Goal: Transaction & Acquisition: Purchase product/service

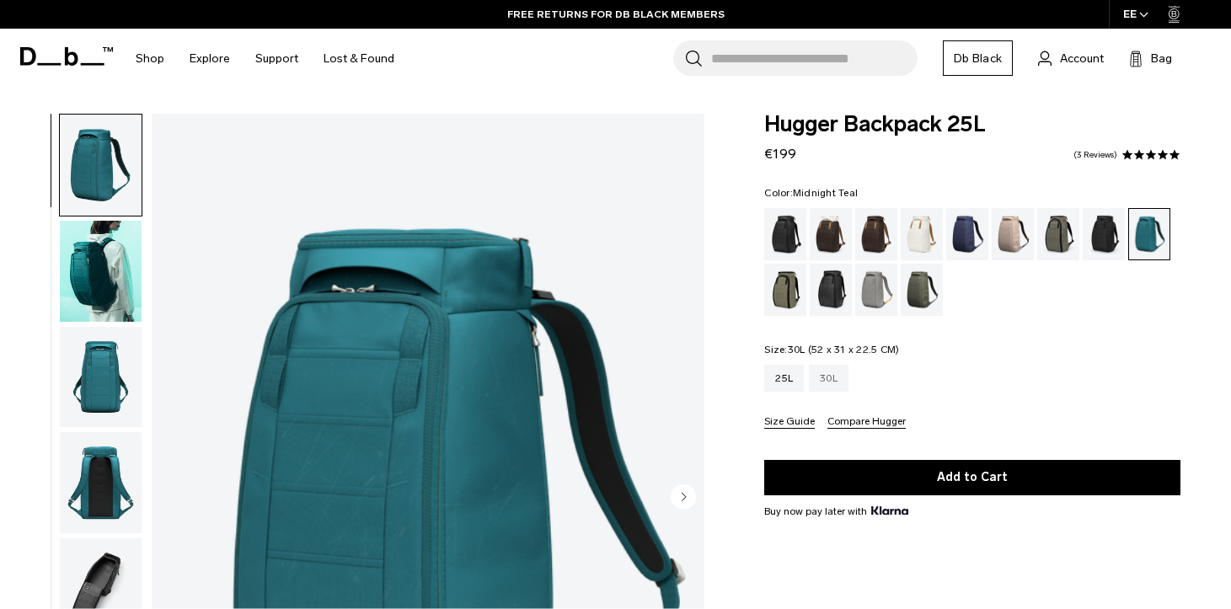
click at [809, 386] on div "30L" at bounding box center [829, 378] width 40 height 27
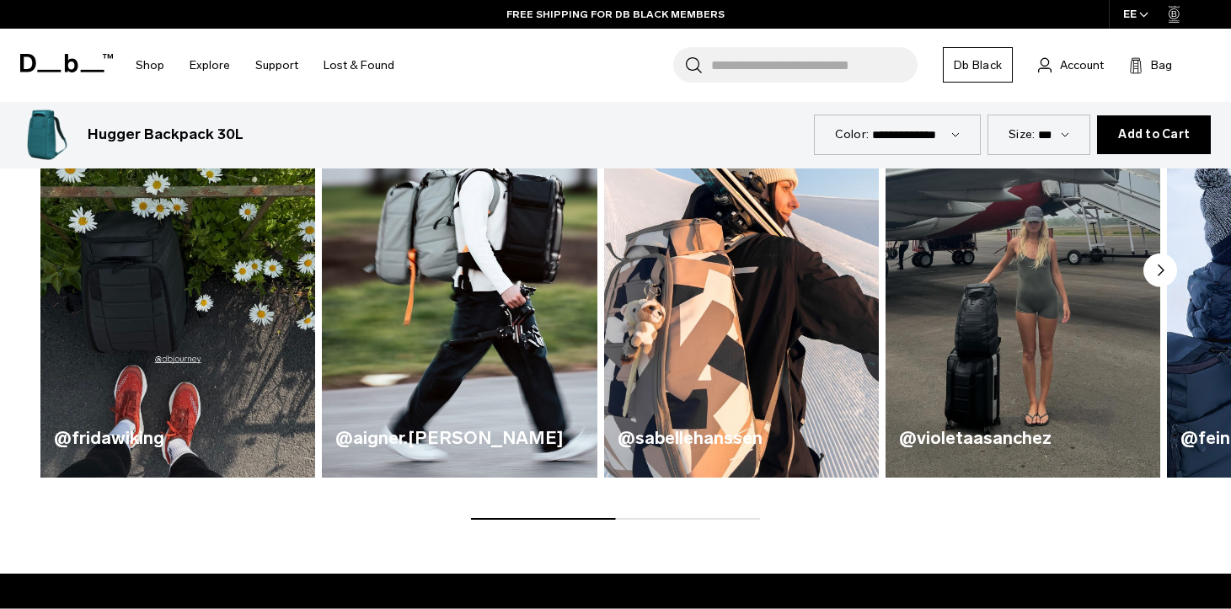
click at [671, 414] on img "3 / 5" at bounding box center [741, 252] width 283 height 468
click at [686, 368] on img "3 / 5" at bounding box center [741, 252] width 283 height 468
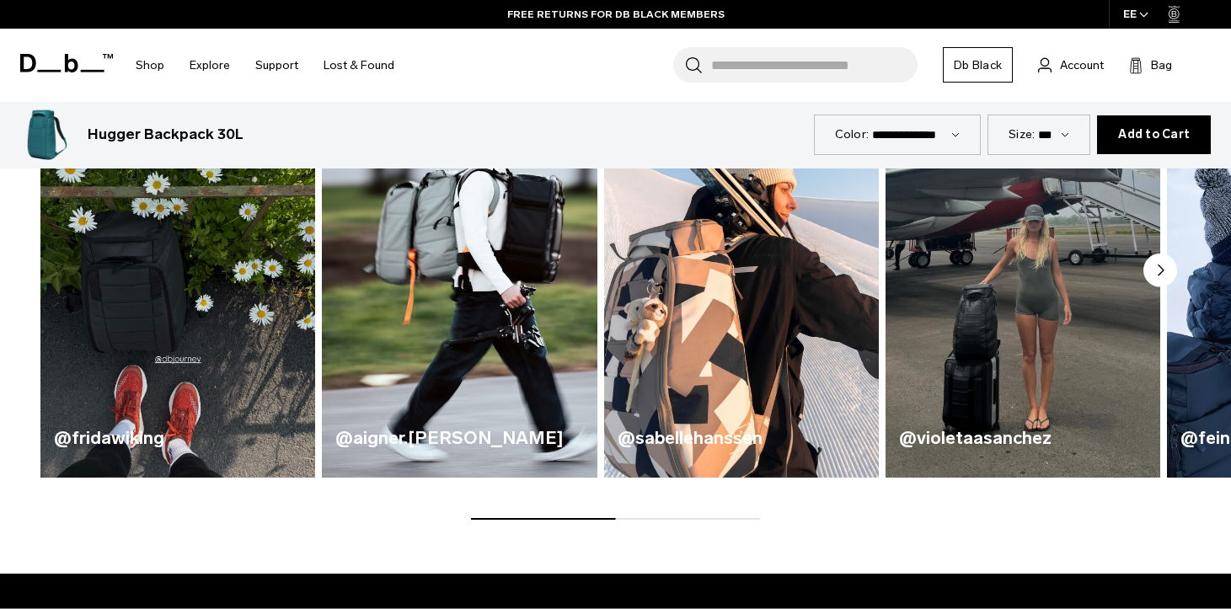
click at [1020, 317] on img "4 / 5" at bounding box center [1022, 252] width 283 height 468
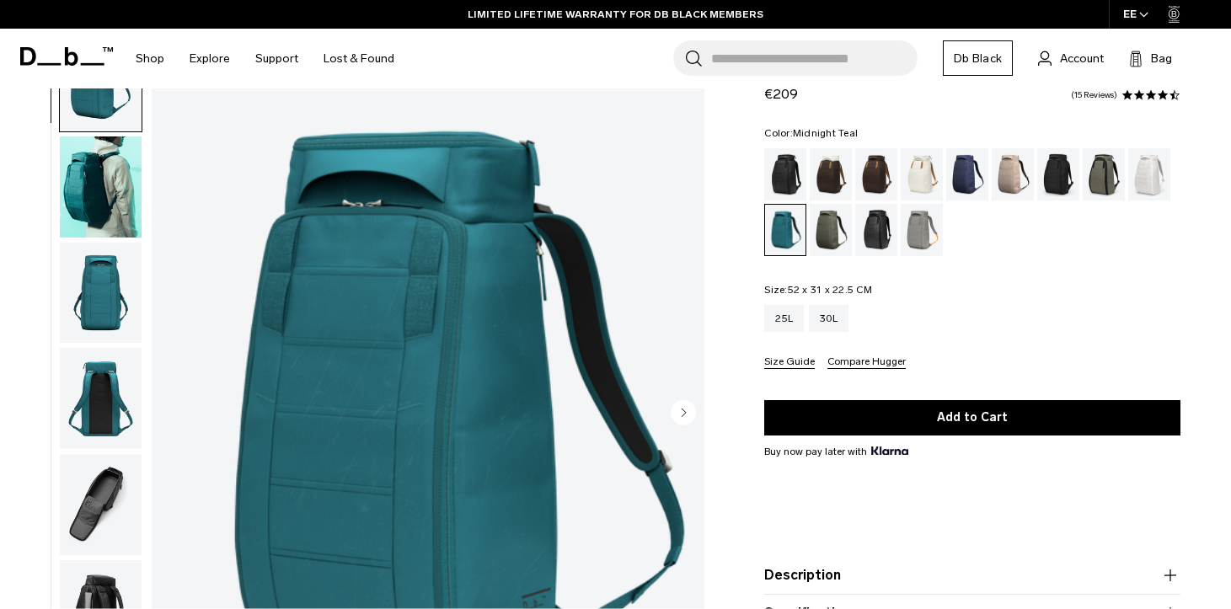
scroll to position [75, 0]
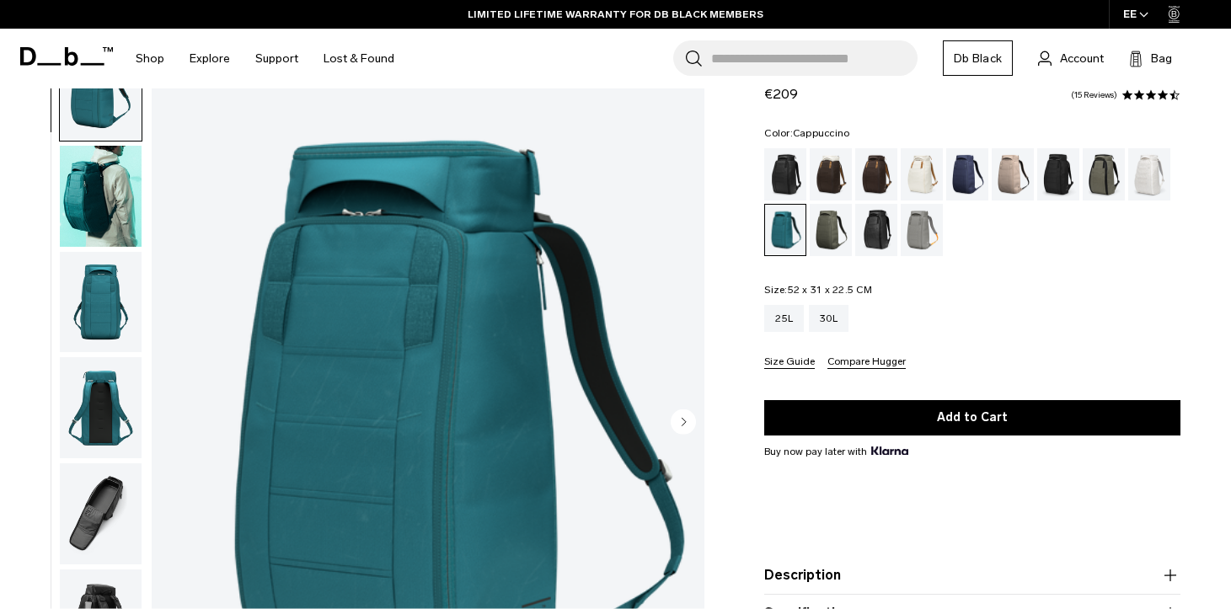
click at [810, 179] on div "Cappuccino" at bounding box center [831, 174] width 43 height 52
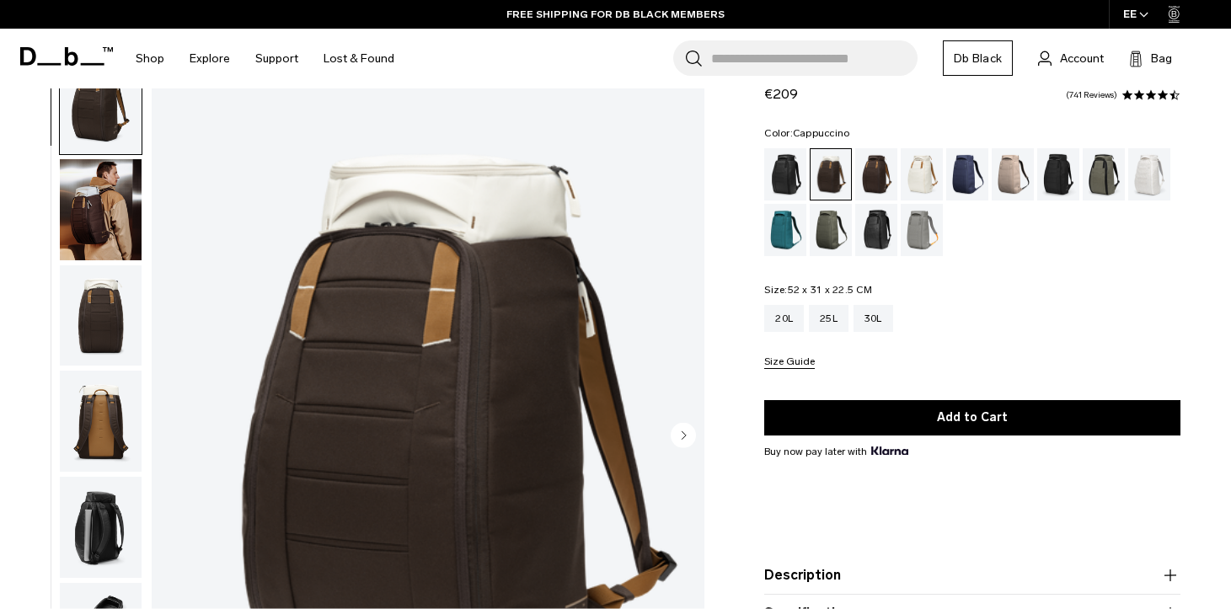
scroll to position [61, 0]
